Goal: Task Accomplishment & Management: Complete application form

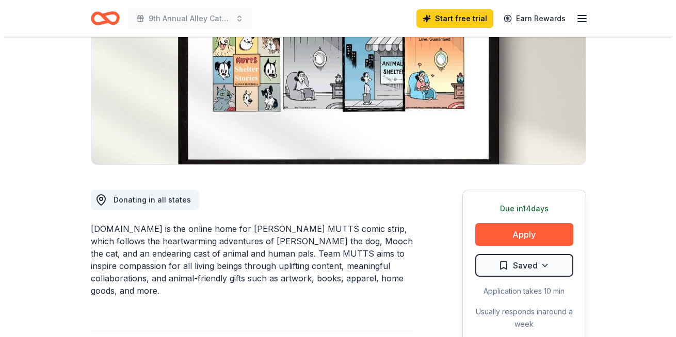
scroll to position [206, 0]
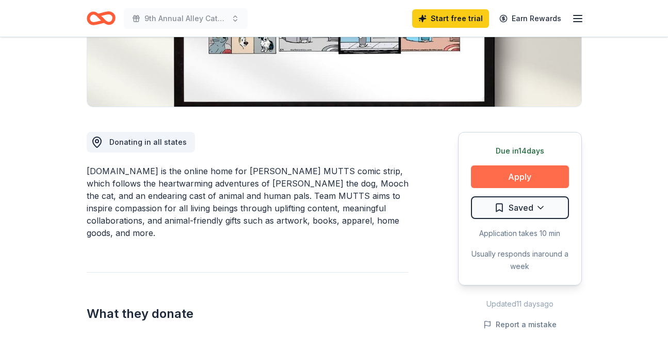
click at [537, 174] on button "Apply" at bounding box center [520, 177] width 98 height 23
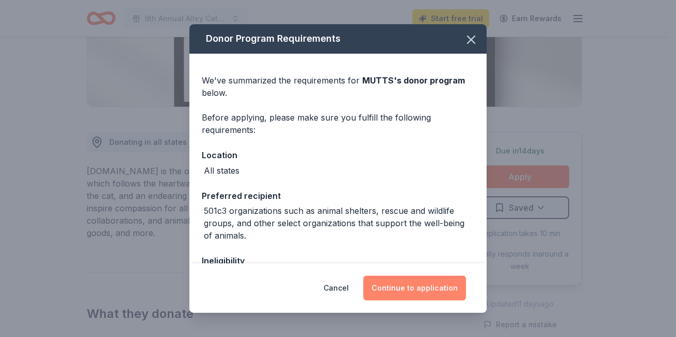
click at [439, 286] on button "Continue to application" at bounding box center [414, 288] width 103 height 25
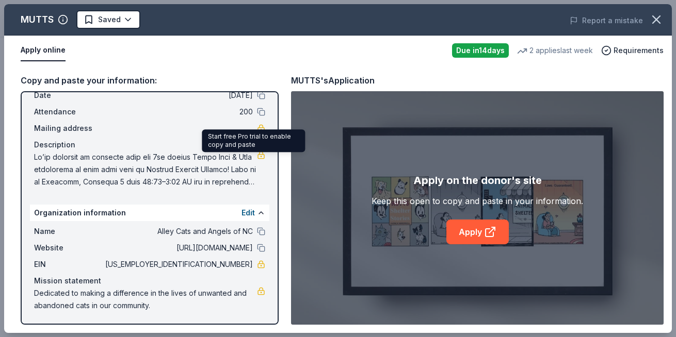
scroll to position [0, 0]
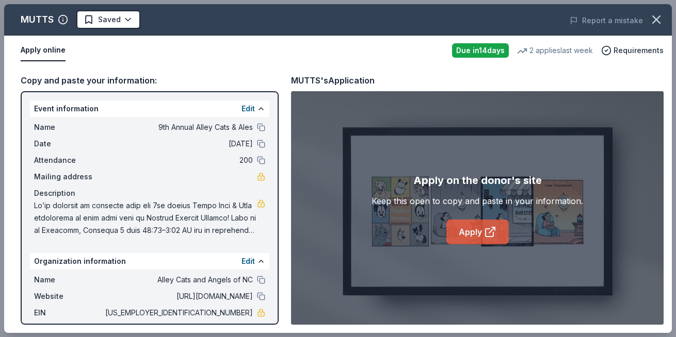
click at [472, 234] on link "Apply" at bounding box center [477, 232] width 62 height 25
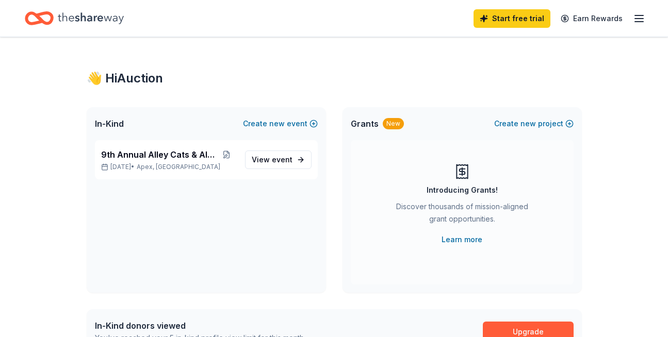
click at [77, 22] on icon "Home" at bounding box center [91, 18] width 66 height 21
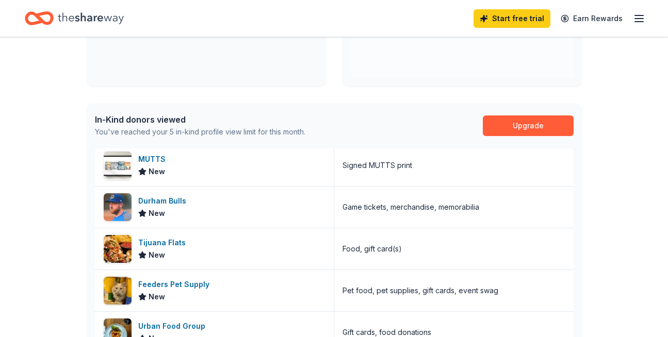
scroll to position [206, 0]
